Goal: Navigation & Orientation: Find specific page/section

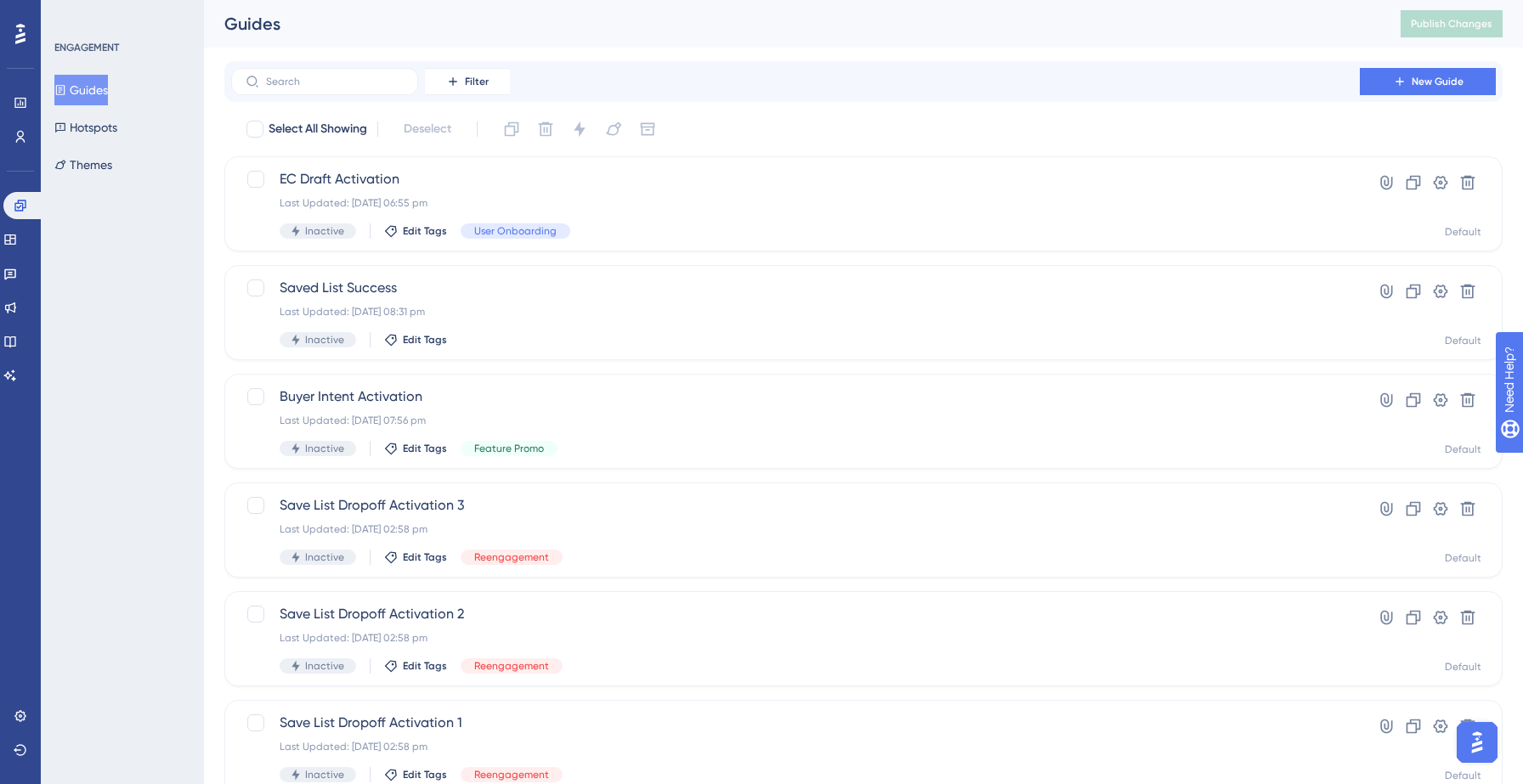
click at [1477, 742] on img "Open AI Assistant Launcher" at bounding box center [1477, 742] width 31 height 31
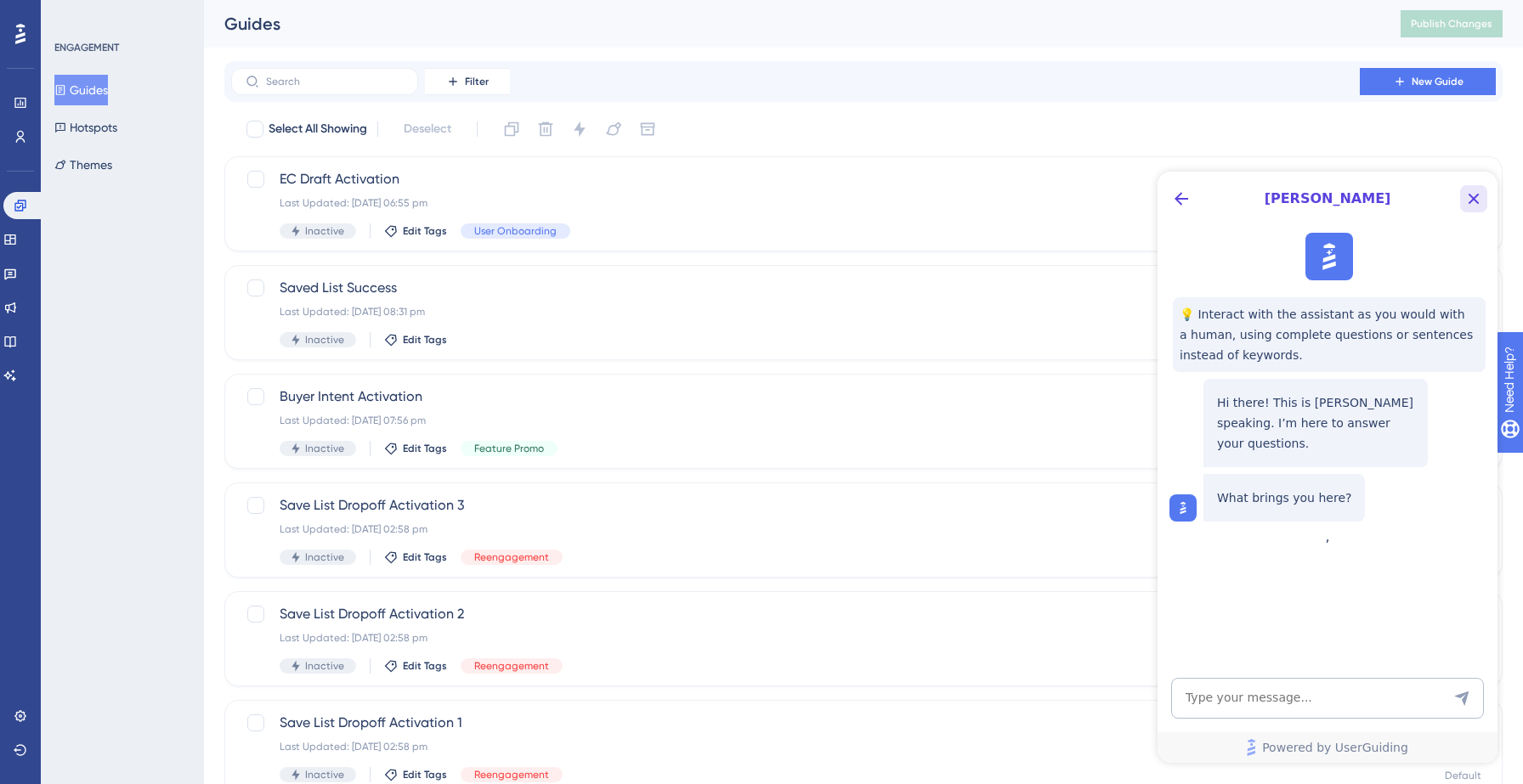
click at [1474, 194] on icon "Close Button" at bounding box center [1473, 199] width 20 height 20
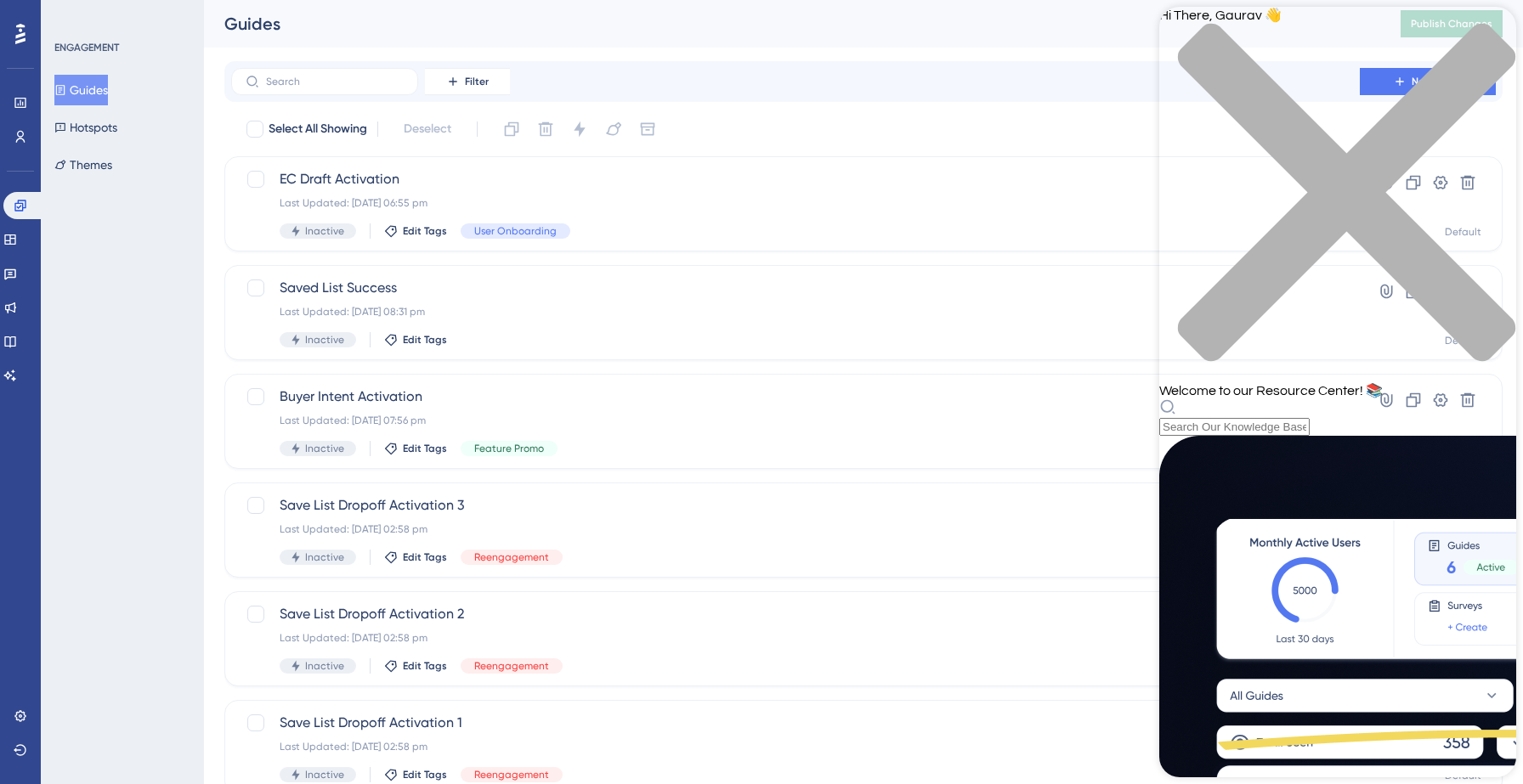
click at [1486, 26] on div "close resource center" at bounding box center [1338, 202] width 357 height 360
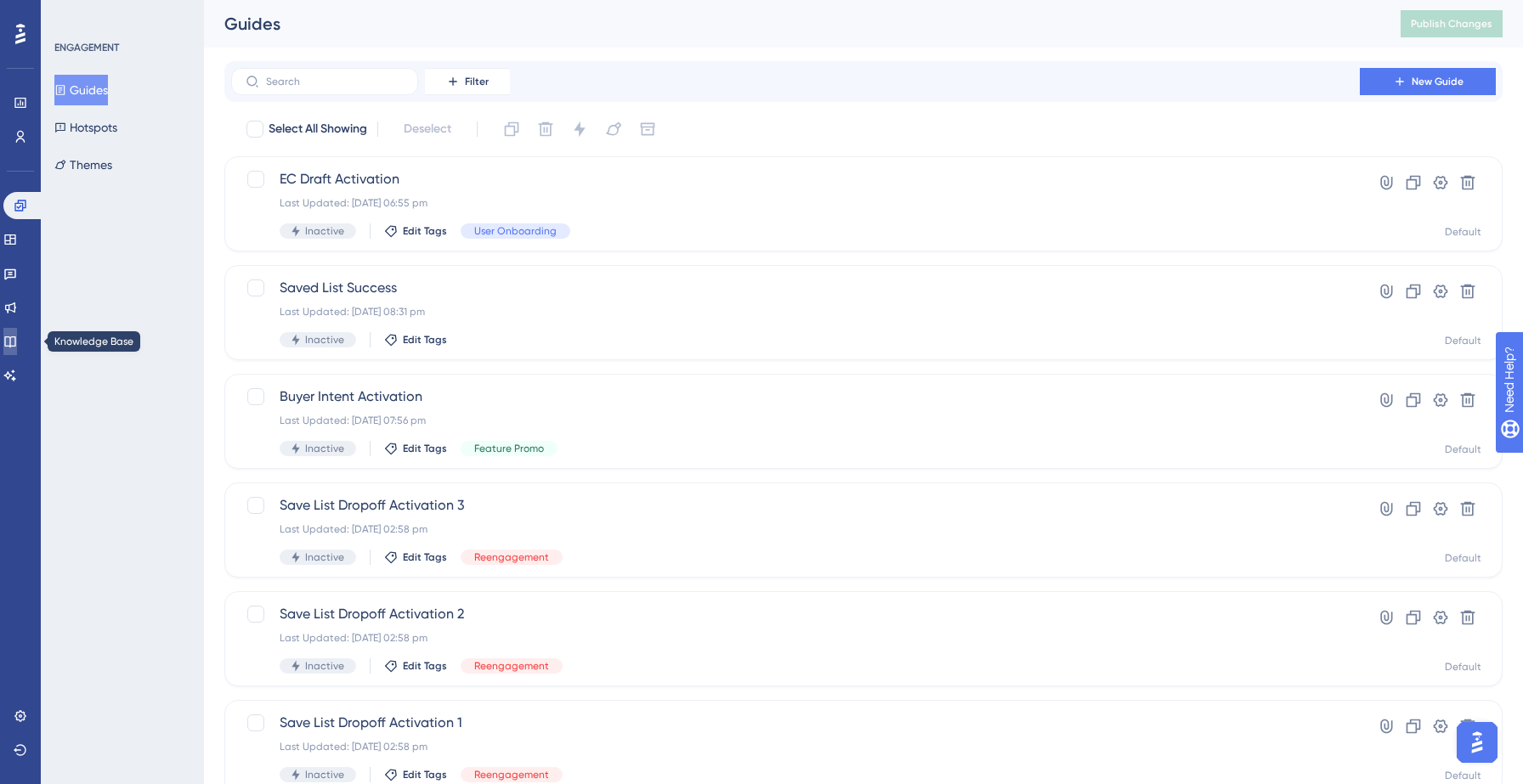
click at [15, 341] on icon at bounding box center [10, 342] width 11 height 11
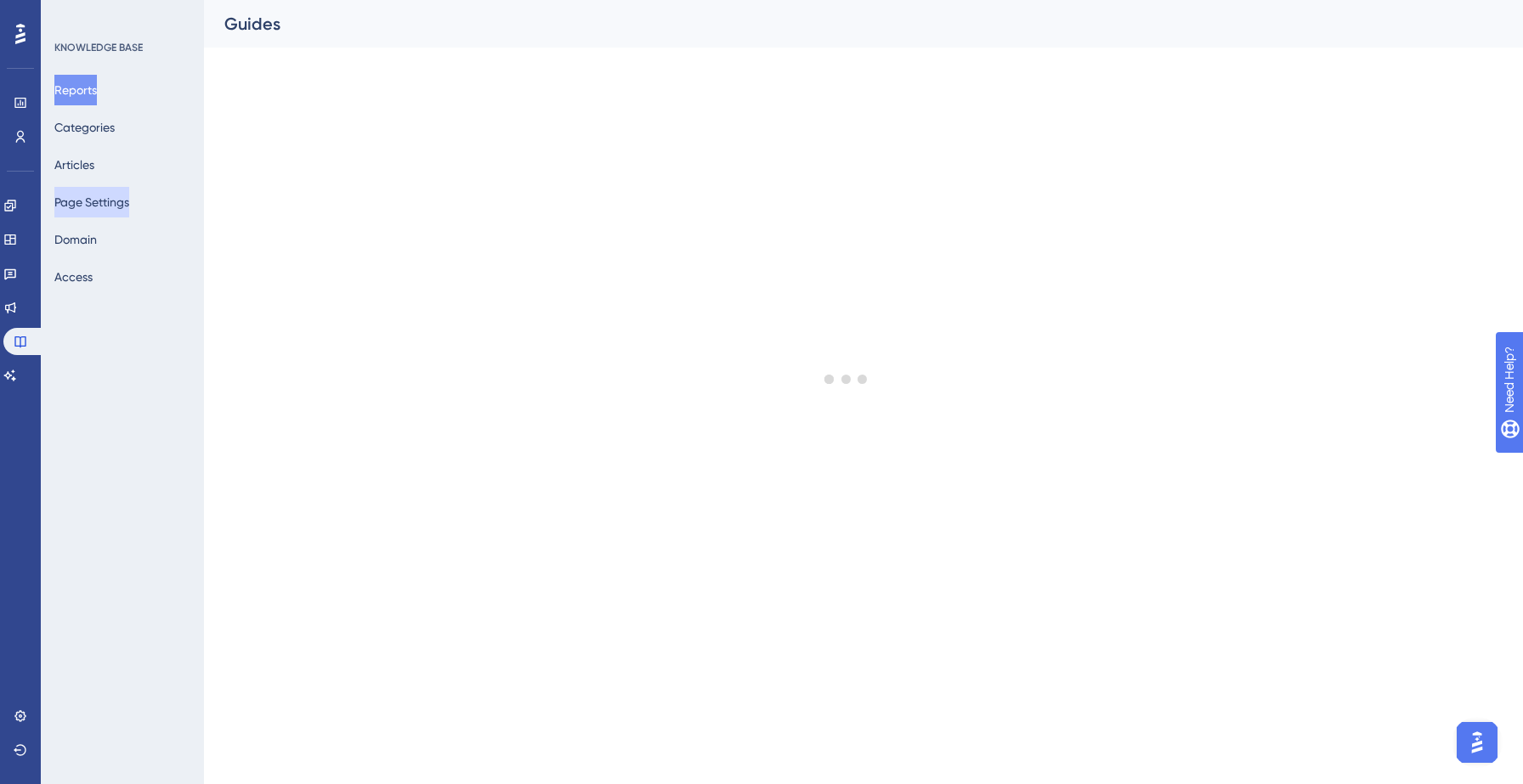
click at [123, 205] on button "Page Settings" at bounding box center [91, 202] width 74 height 31
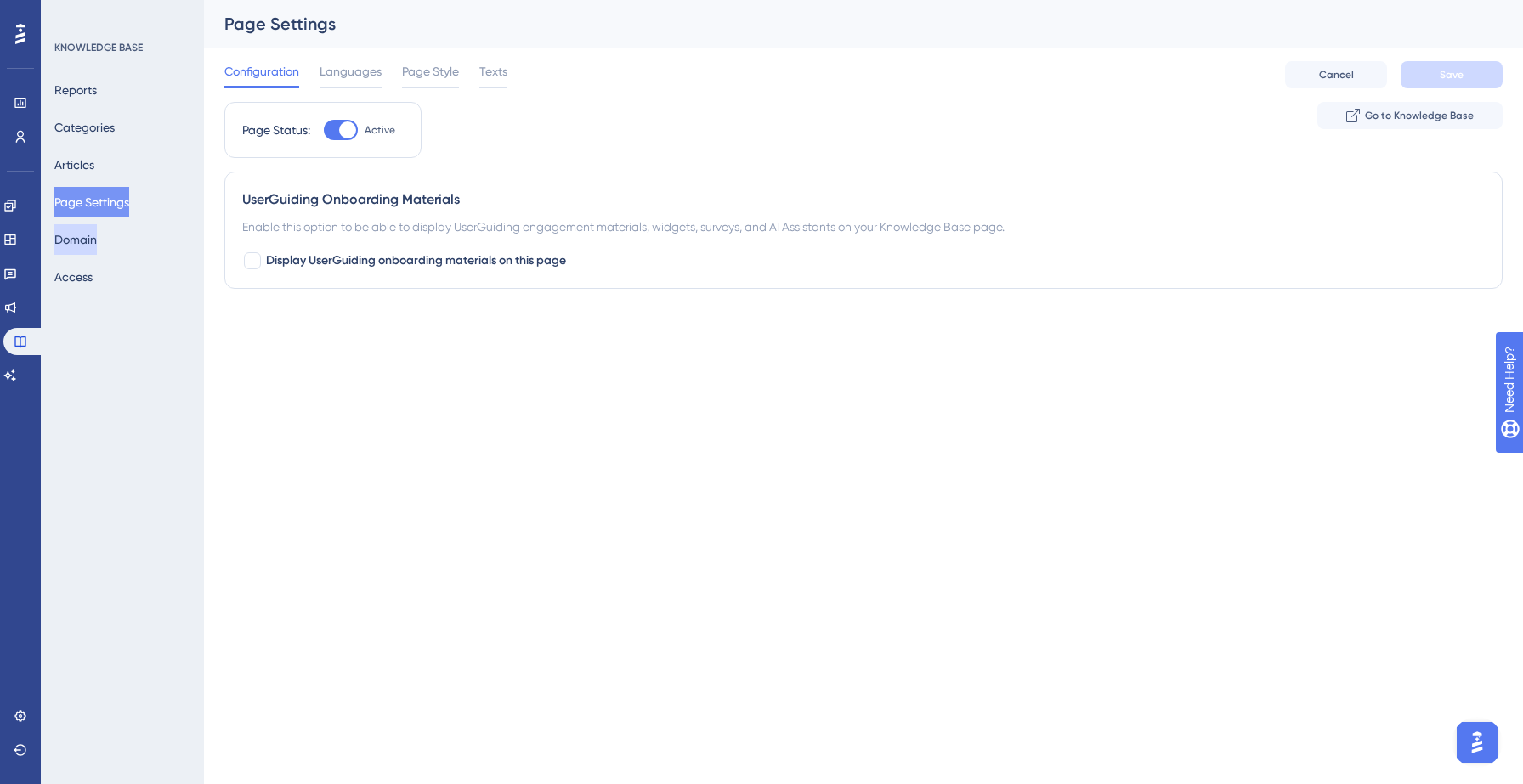
click at [97, 241] on button "Domain" at bounding box center [75, 239] width 43 height 31
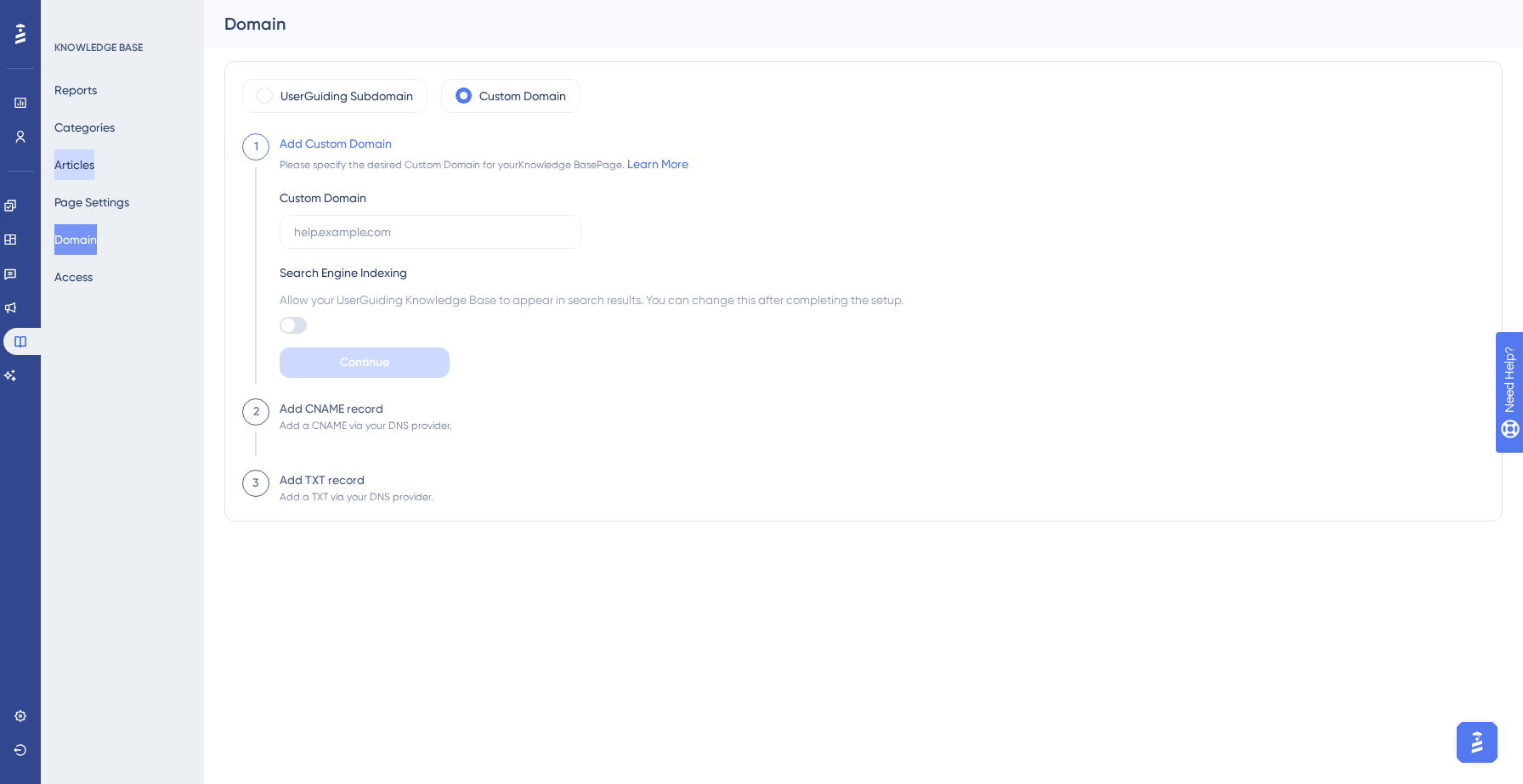
click at [95, 159] on button "Articles" at bounding box center [74, 164] width 40 height 31
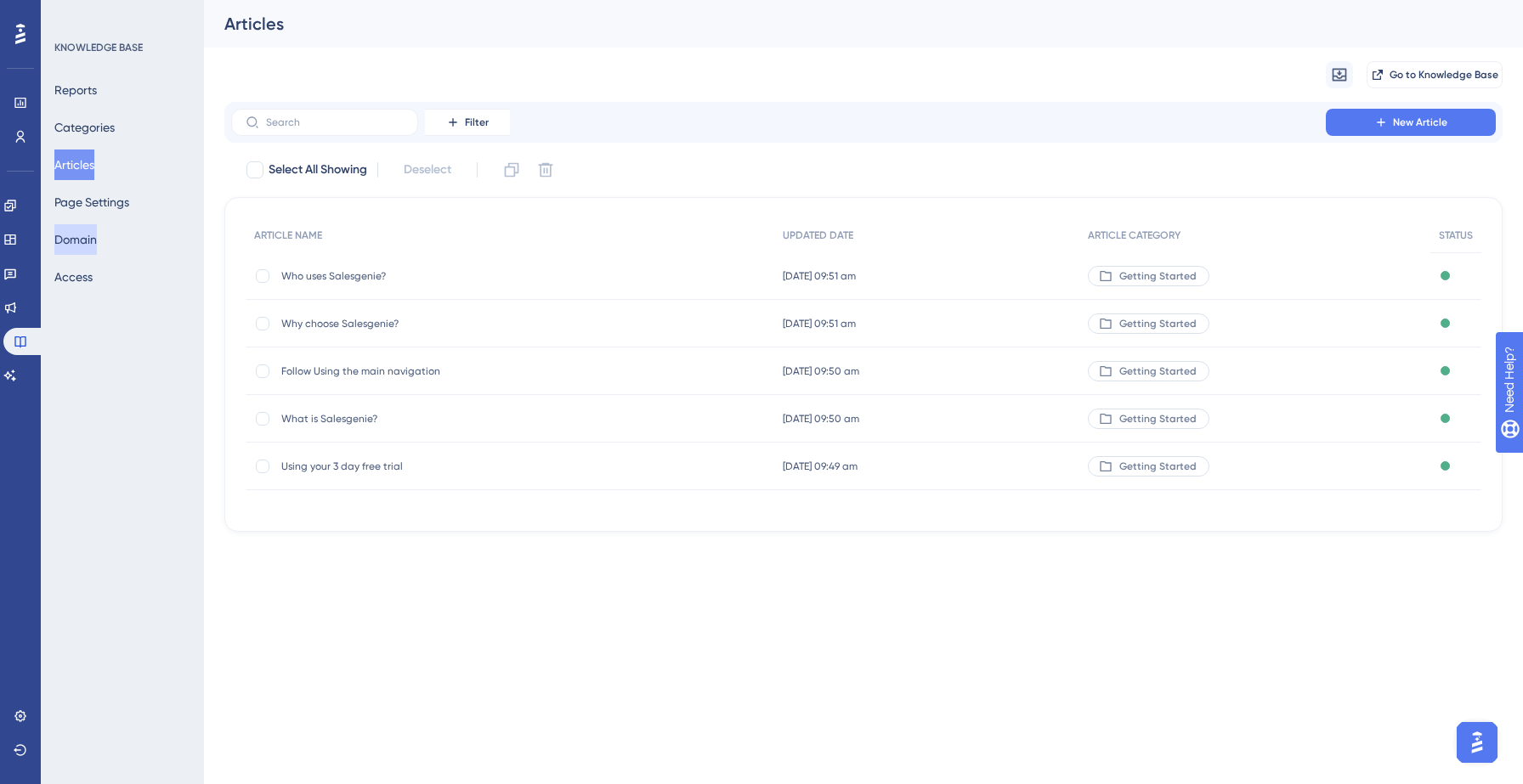
click at [97, 240] on button "Domain" at bounding box center [75, 239] width 43 height 31
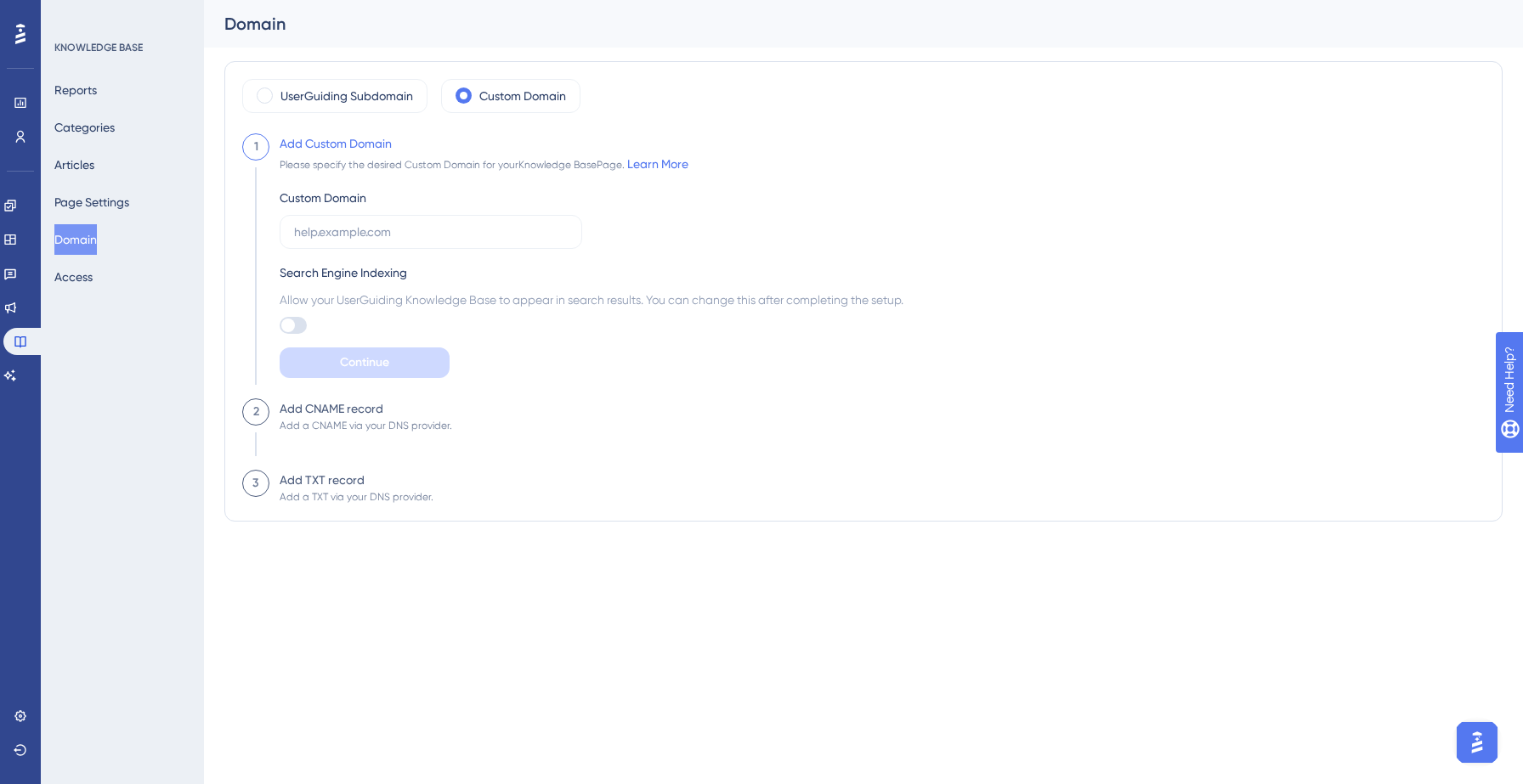
click at [780, 0] on html "Performance Users Engagement Widgets Feedback Product Updates Knowledge Base AI…" at bounding box center [762, 0] width 1523 height 0
